Goal: Find specific page/section: Find specific page/section

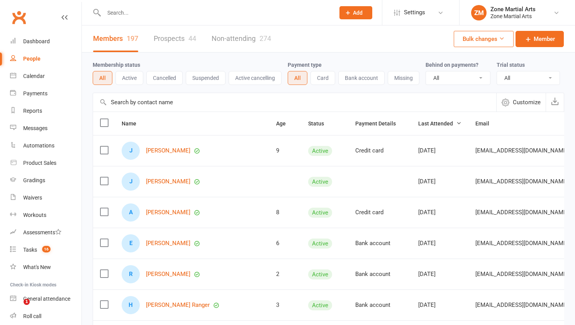
select select "100"
click at [200, 14] on input "text" at bounding box center [216, 12] width 228 height 11
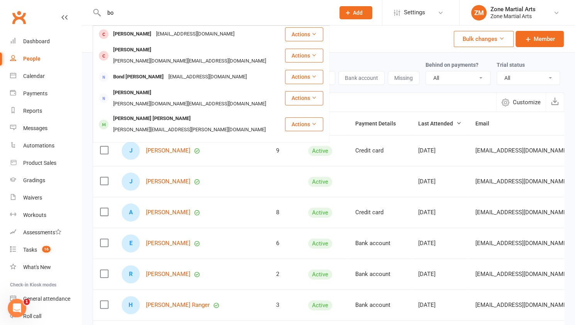
type input "b"
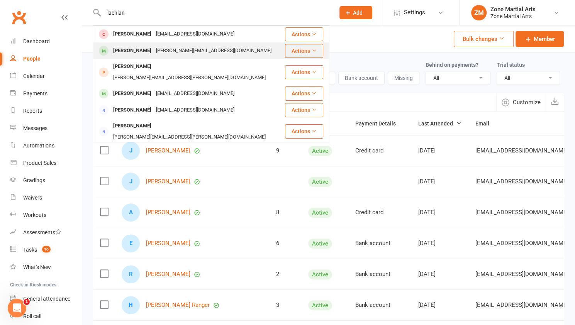
type input "lachlan"
click at [206, 45] on div "[PERSON_NAME][EMAIL_ADDRESS][DOMAIN_NAME]" at bounding box center [214, 50] width 120 height 11
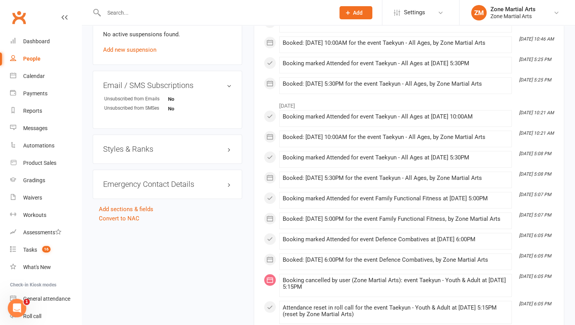
scroll to position [569, 0]
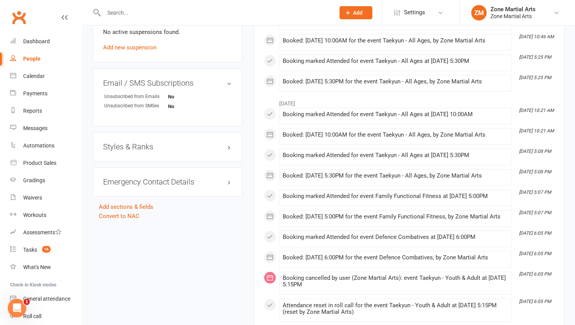
click at [181, 182] on div "Emergency Contact Details edit" at bounding box center [168, 181] width 150 height 29
click at [186, 178] on h3 "Emergency Contact Details edit" at bounding box center [167, 182] width 129 height 8
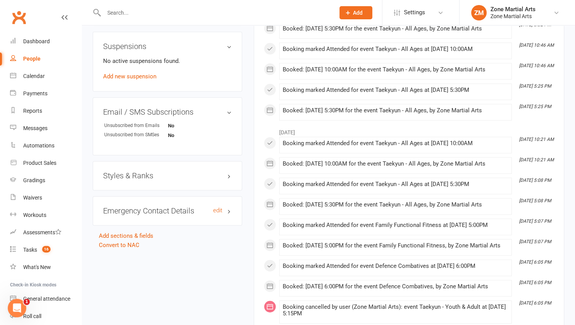
scroll to position [532, 0]
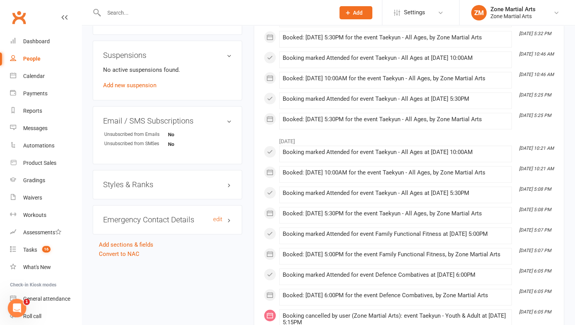
click at [186, 180] on h3 "Styles & Ranks" at bounding box center [167, 184] width 129 height 8
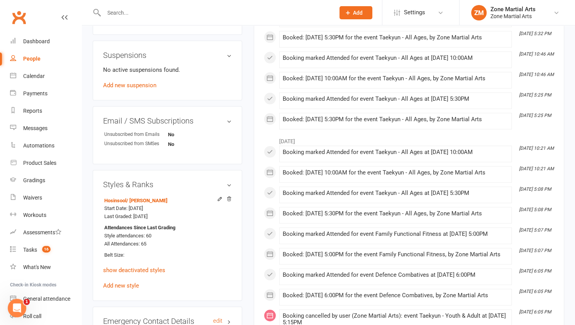
click at [186, 180] on h3 "Styles & Ranks" at bounding box center [167, 184] width 129 height 8
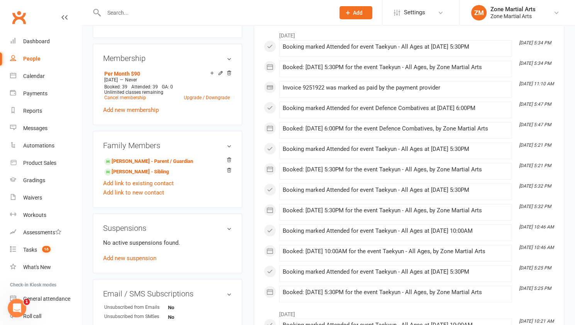
scroll to position [358, 0]
click at [161, 169] on link "[PERSON_NAME] - Sibling" at bounding box center [136, 173] width 65 height 8
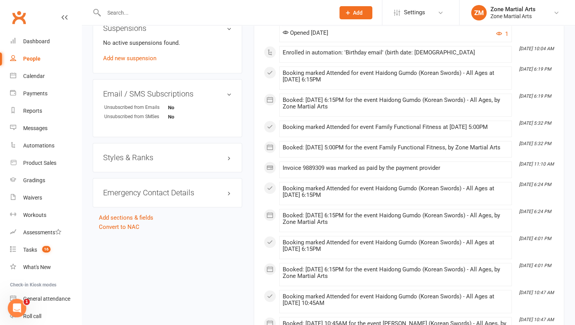
scroll to position [598, 0]
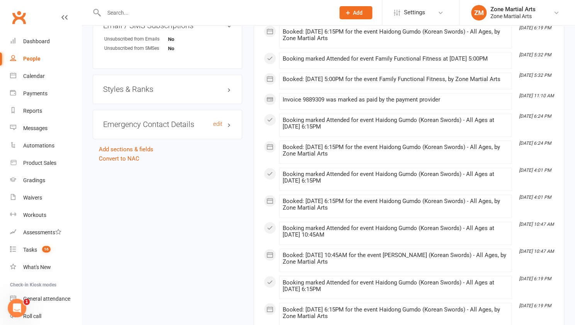
click at [190, 122] on h3 "Emergency Contact Details edit" at bounding box center [167, 124] width 129 height 8
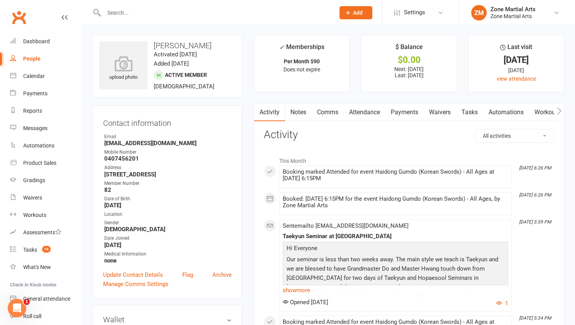
scroll to position [0, 0]
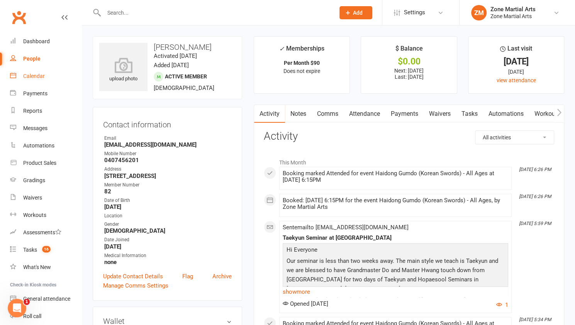
click at [29, 80] on link "Calendar" at bounding box center [45, 76] width 71 height 17
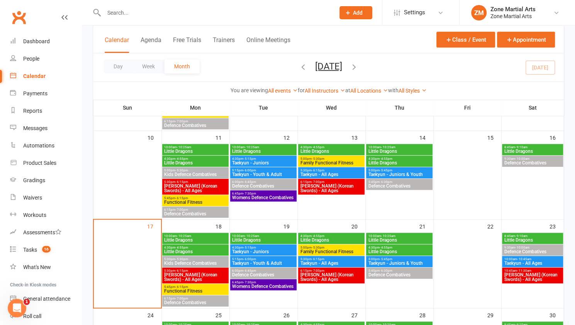
scroll to position [212, 0]
